Goal: Transaction & Acquisition: Purchase product/service

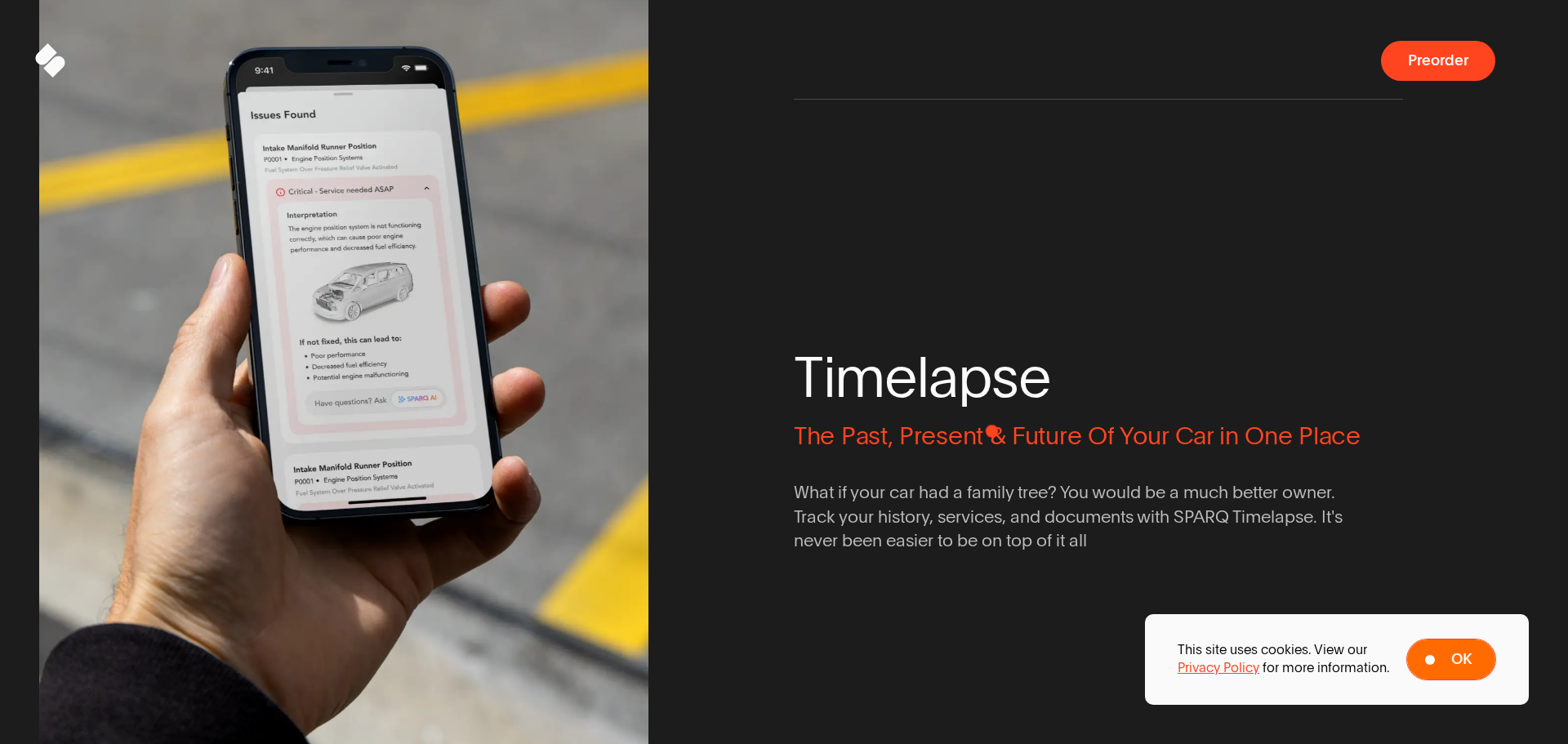
click at [1451, 671] on button "Ok" at bounding box center [1451, 660] width 90 height 42
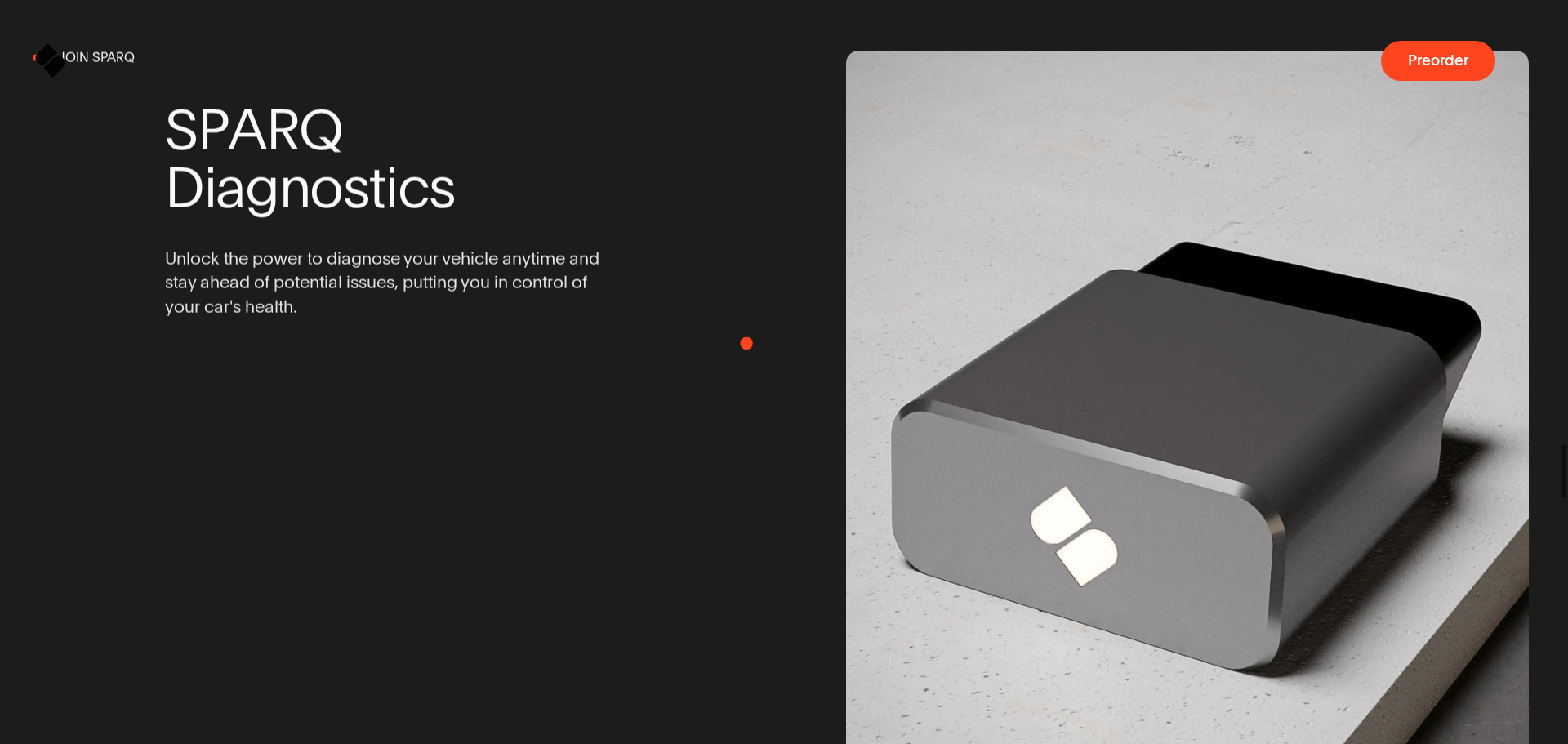
drag, startPoint x: 760, startPoint y: 341, endPoint x: 731, endPoint y: 339, distance: 29.1
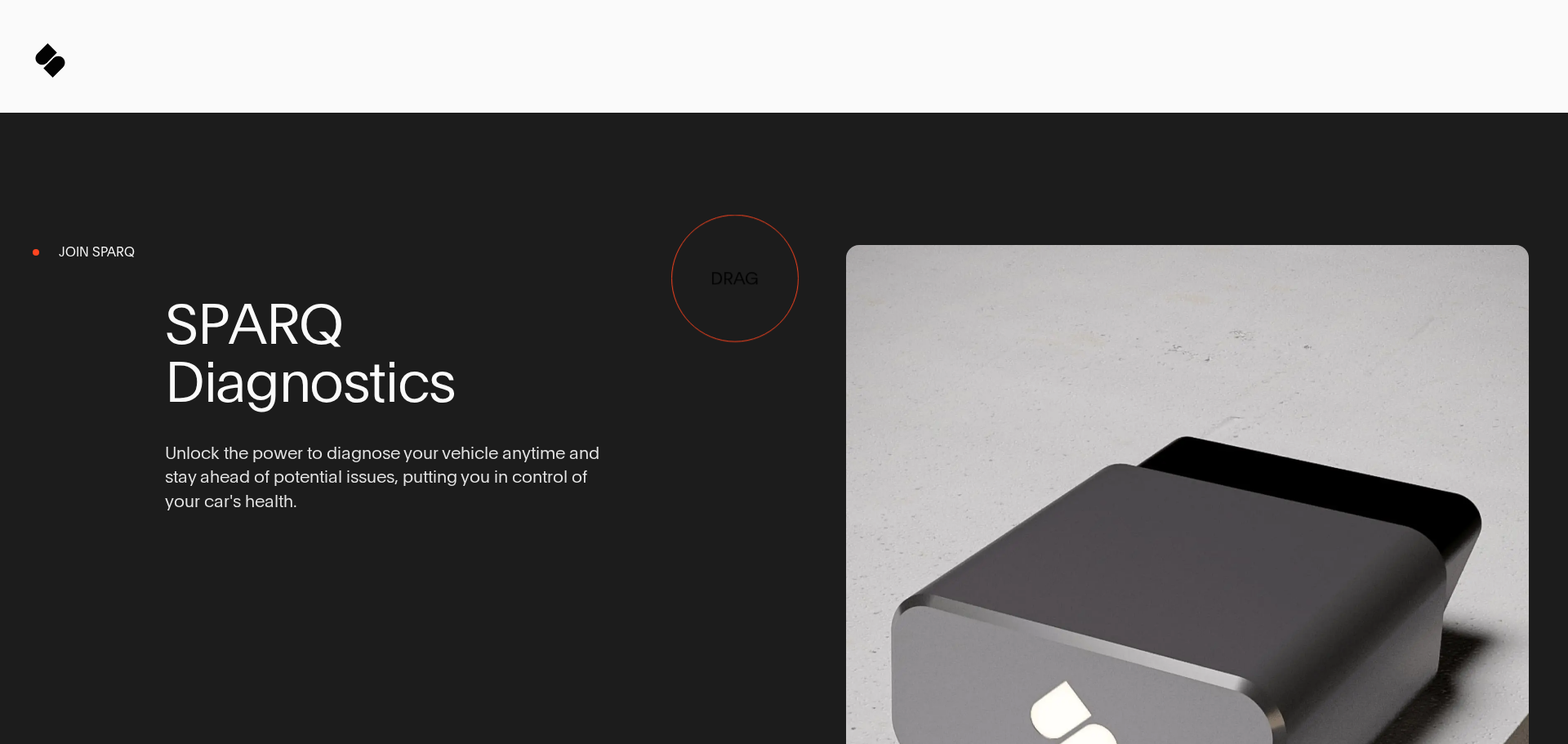
drag, startPoint x: 814, startPoint y: 214, endPoint x: 269, endPoint y: 151, distance: 548.6
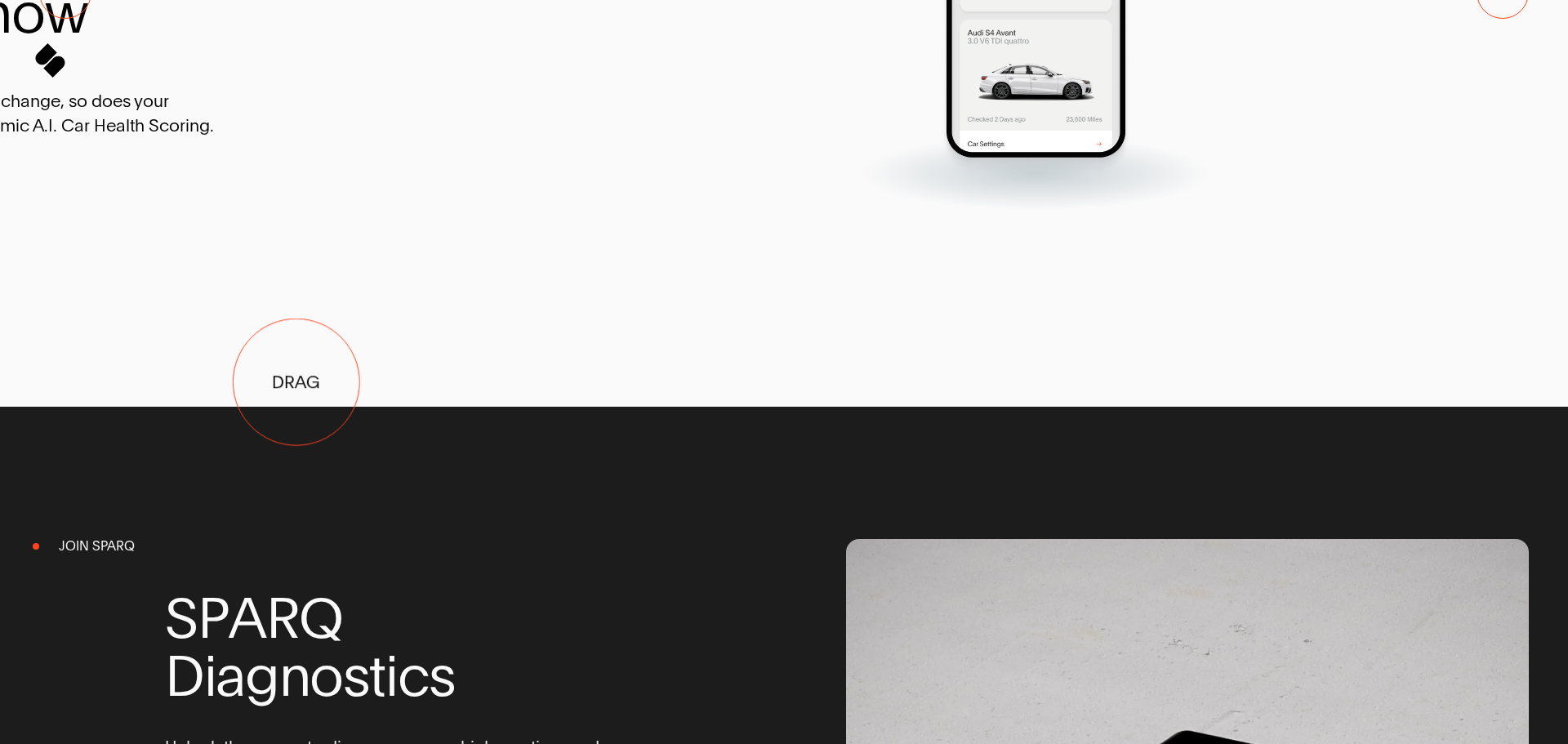
drag, startPoint x: 647, startPoint y: 428, endPoint x: 190, endPoint y: 306, distance: 473.0
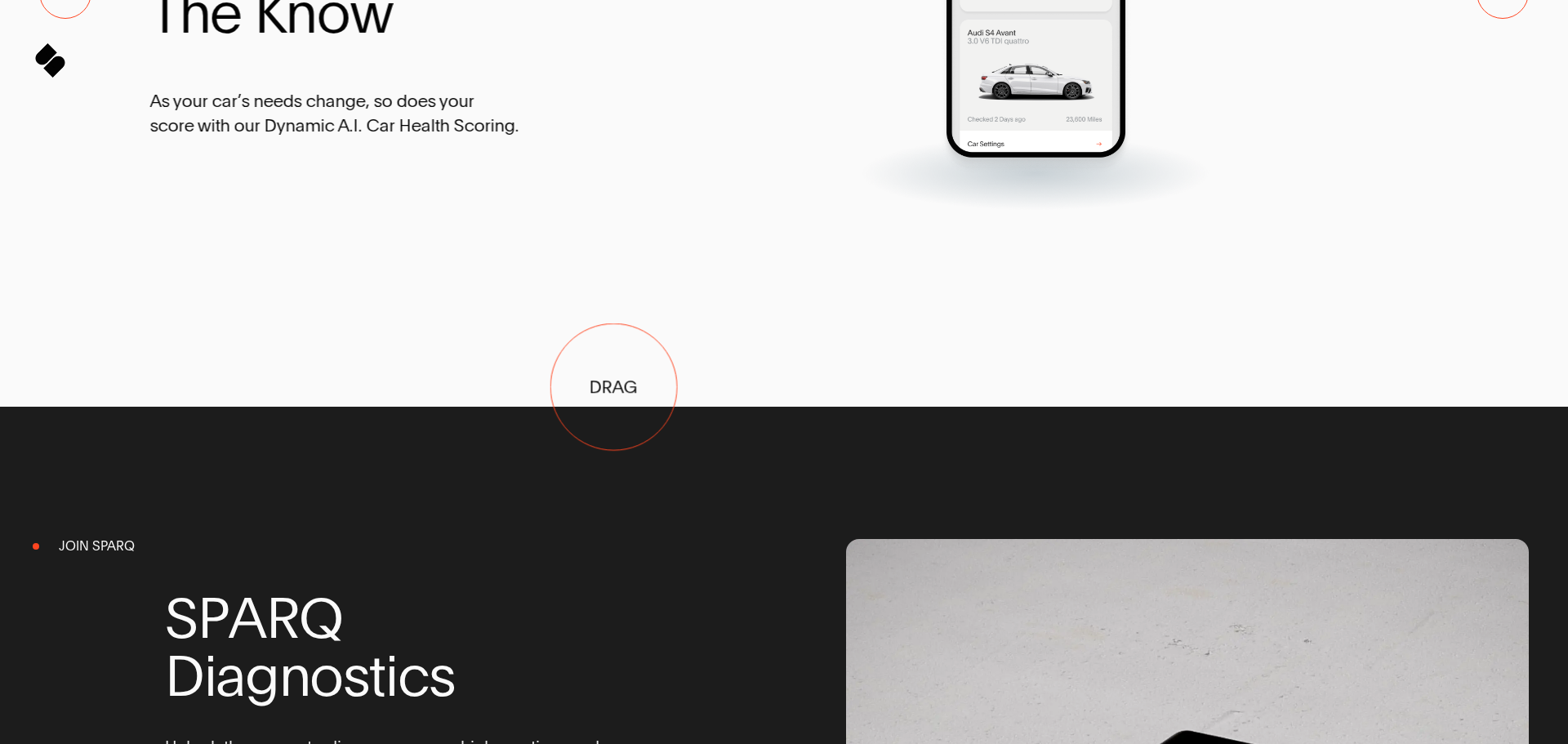
drag, startPoint x: 639, startPoint y: 397, endPoint x: -89, endPoint y: 253, distance: 742.1
click at [0, 0] on html "Sparq Keeps You Moving ® Meet SPARQ Diagnostics 0% Sparq Preorder Meet SPARQ Di…" at bounding box center [784, 0] width 1568 height 0
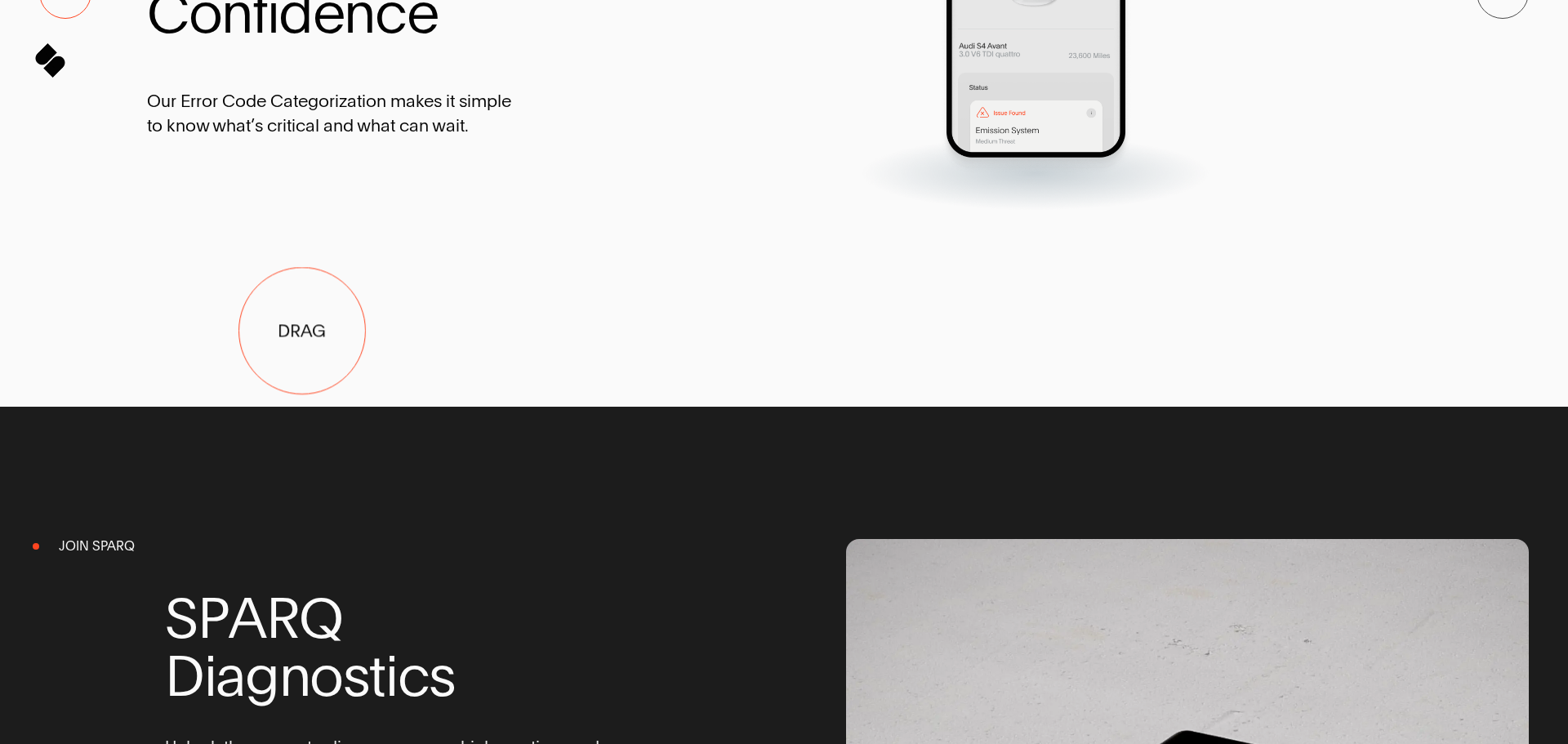
drag, startPoint x: 540, startPoint y: 356, endPoint x: 475, endPoint y: 346, distance: 65.8
click at [351, 211] on div "D r i v e w i t h C o n f i d e n c e Our Error Code Categorization makes it si…" at bounding box center [389, 44] width 483 height 334
drag, startPoint x: 595, startPoint y: 386, endPoint x: 194, endPoint y: 307, distance: 408.7
click at [194, 211] on div "D r i v e w i t h C o n f i d e n c e Our Error Code Categorization makes it si…" at bounding box center [378, 44] width 483 height 334
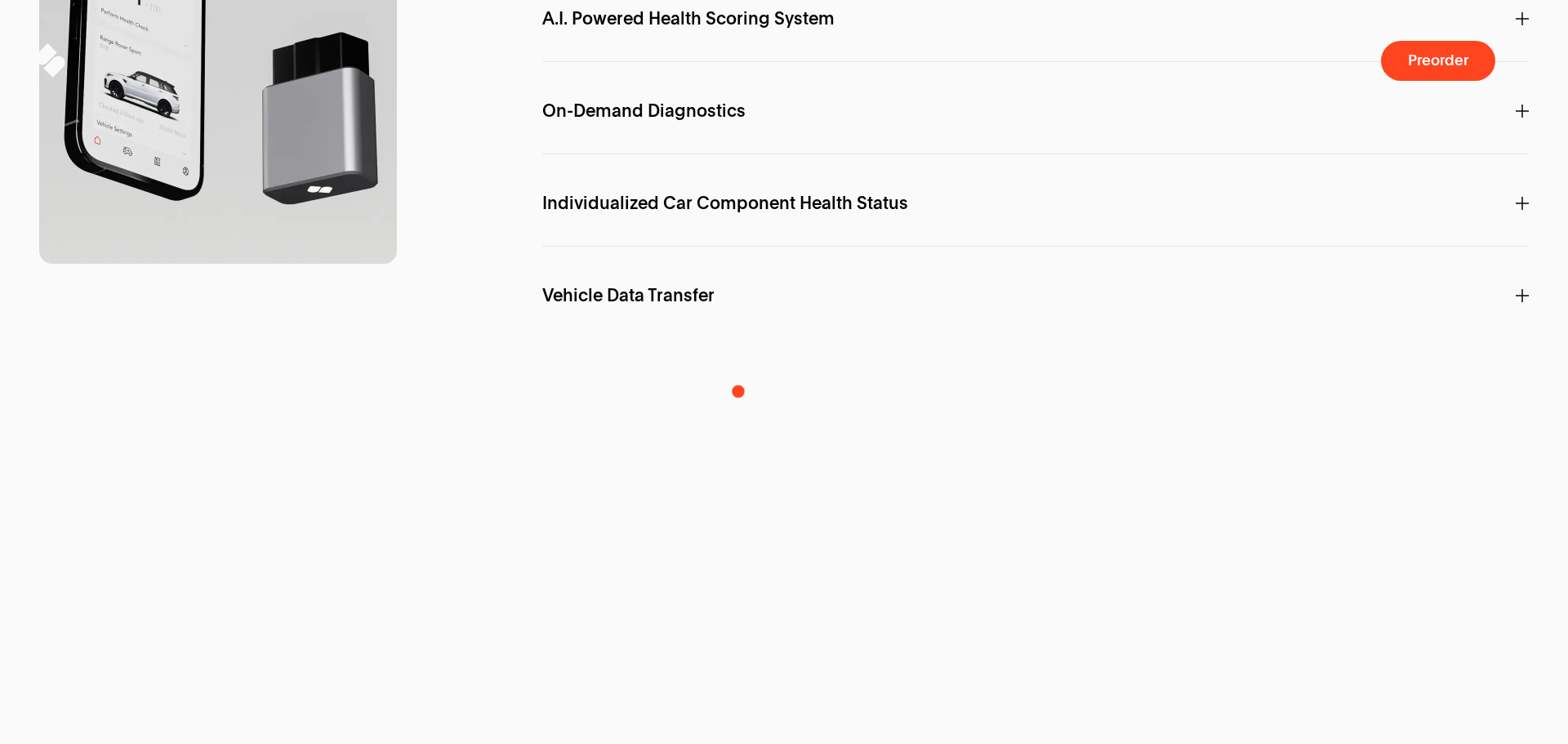
click at [738, 42] on p "A.I. Powered Health Scoring System" at bounding box center [1035, 19] width 986 height 47
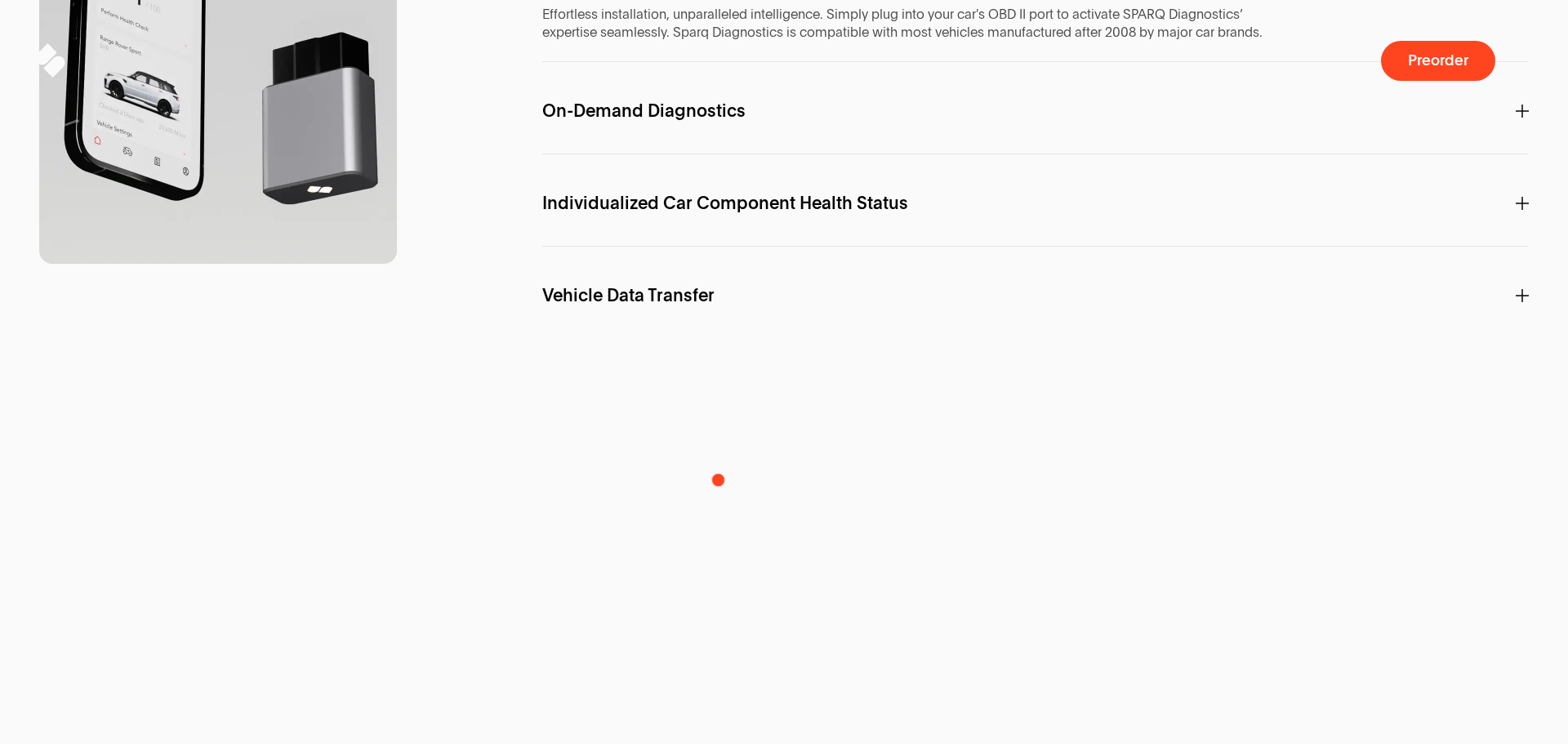
click at [719, 135] on p "On-Demand Diagnostics" at bounding box center [1035, 111] width 986 height 47
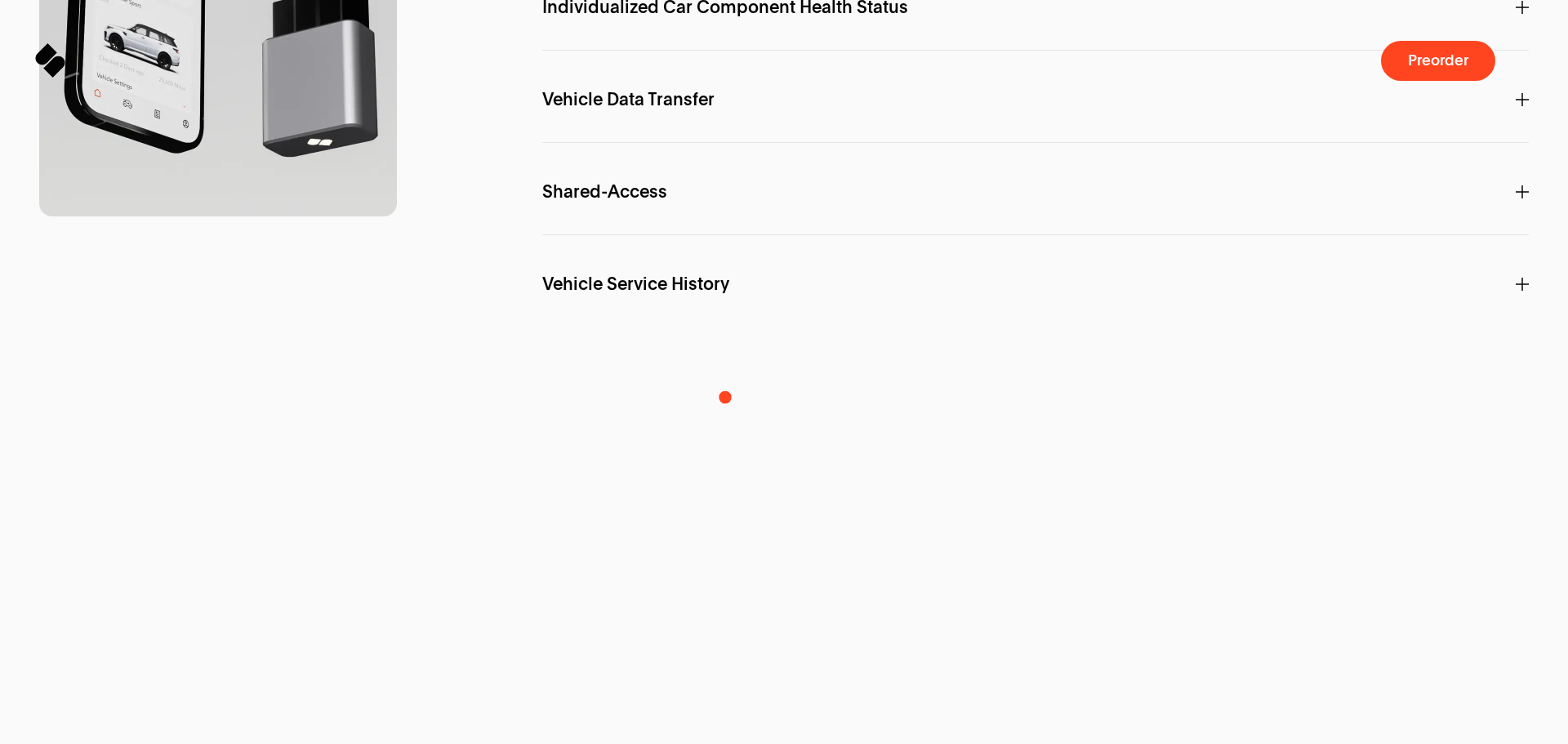
click at [725, 16] on span "Individualized Car Component Health Status" at bounding box center [725, 7] width 366 height 18
click at [722, 123] on p "Vehicle Data Transfer" at bounding box center [1035, 99] width 986 height 47
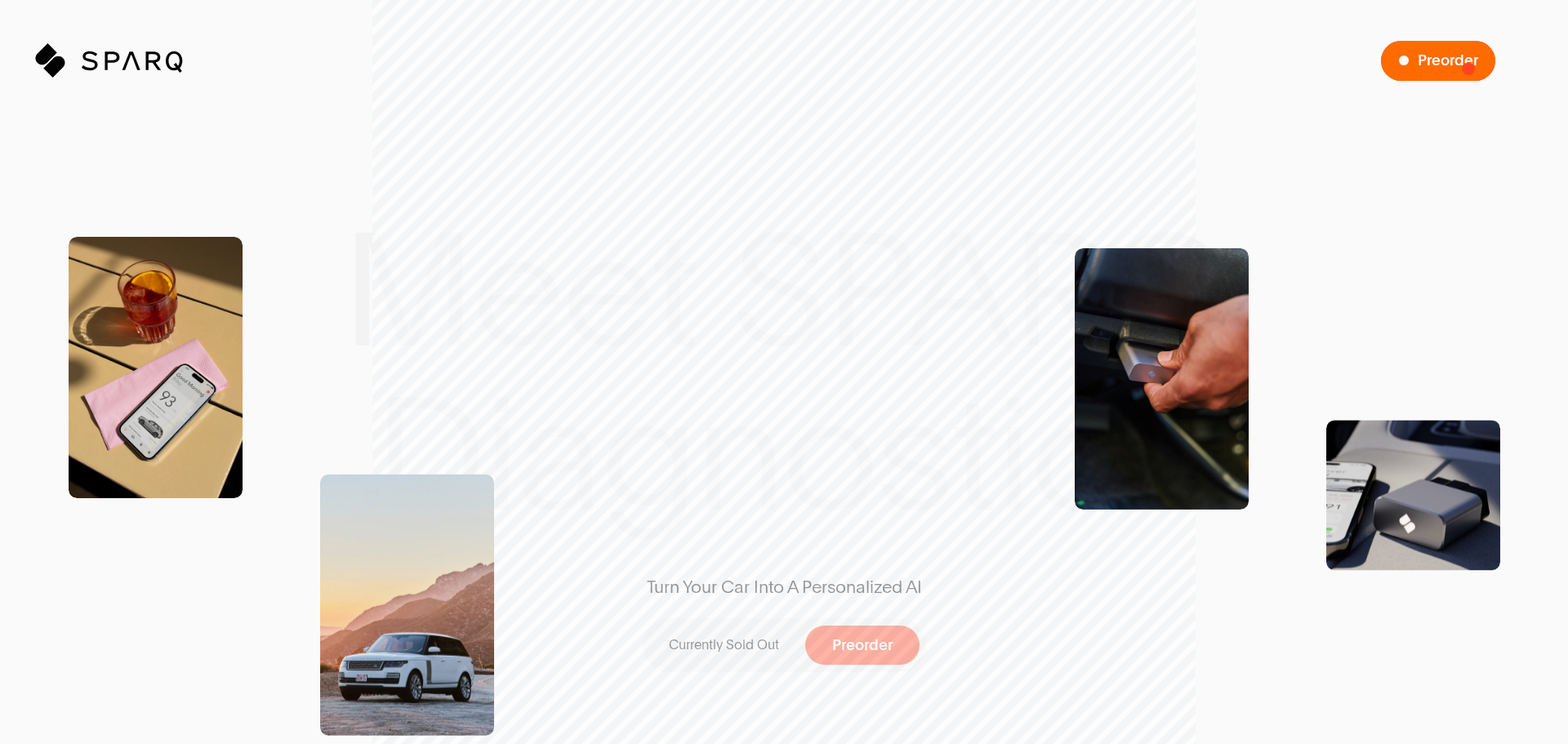
click at [1475, 69] on button "Preorder" at bounding box center [1438, 61] width 115 height 40
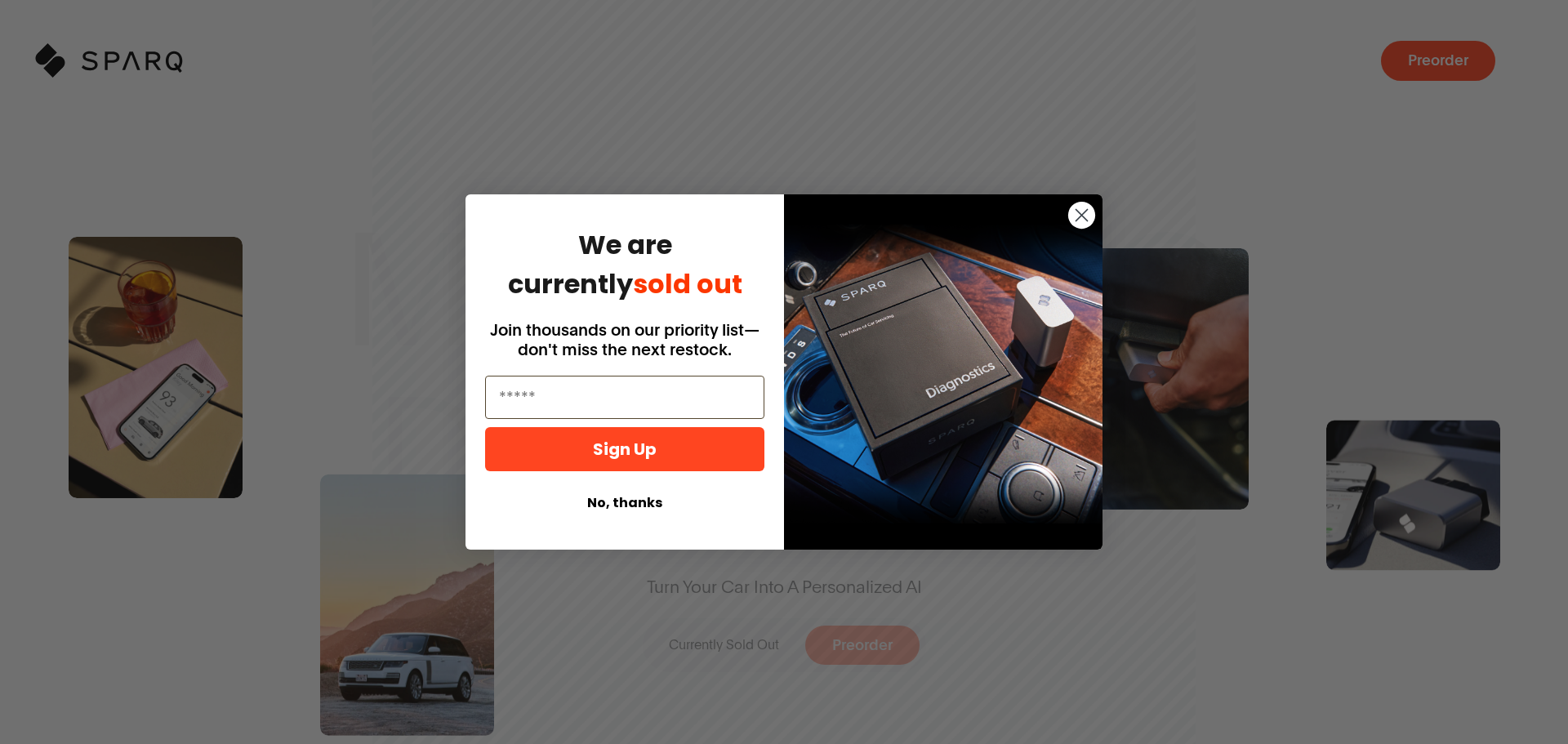
click at [647, 494] on button "No, thanks" at bounding box center [625, 502] width 279 height 31
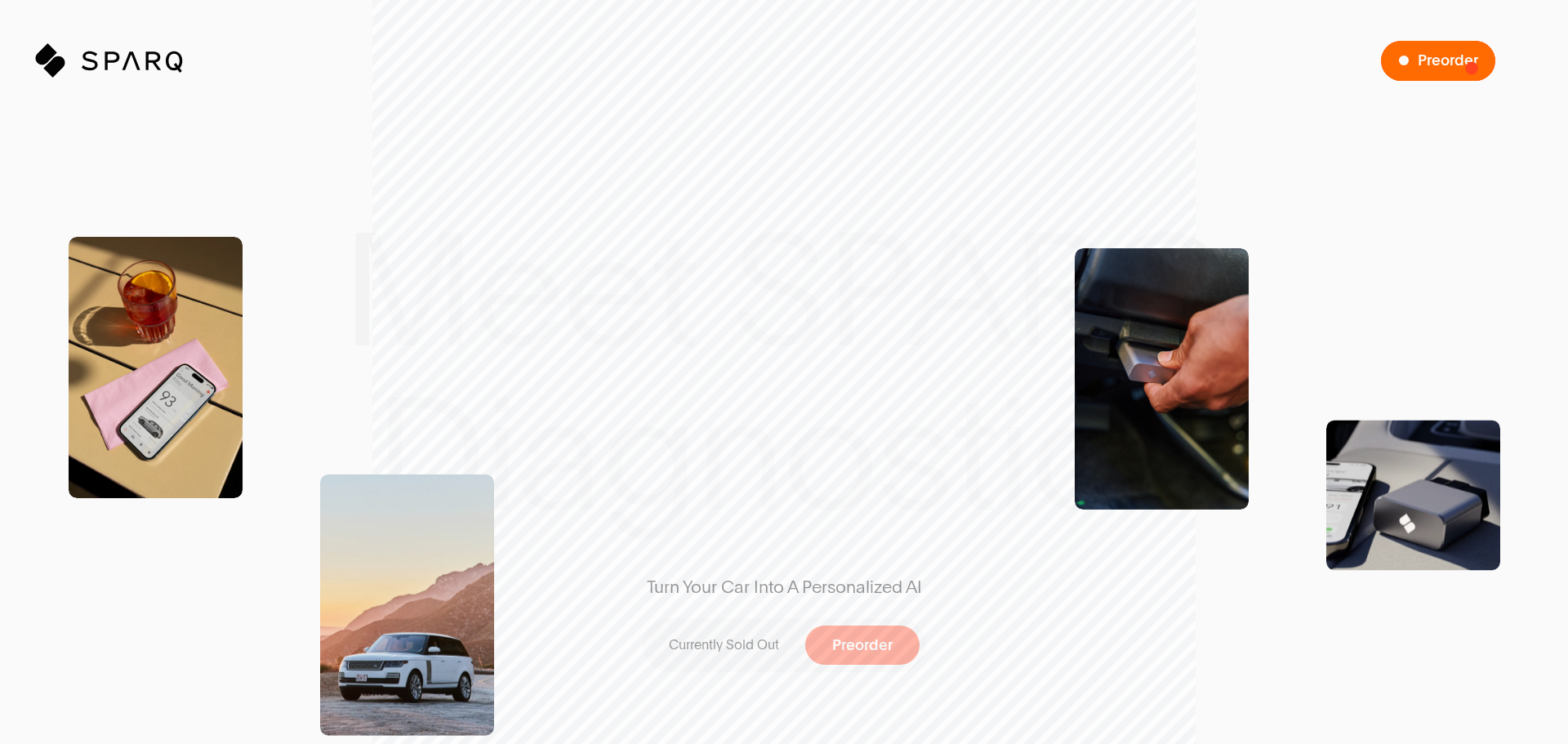
click at [1471, 68] on span "Preorder" at bounding box center [1447, 61] width 60 height 15
